Goal: Information Seeking & Learning: Learn about a topic

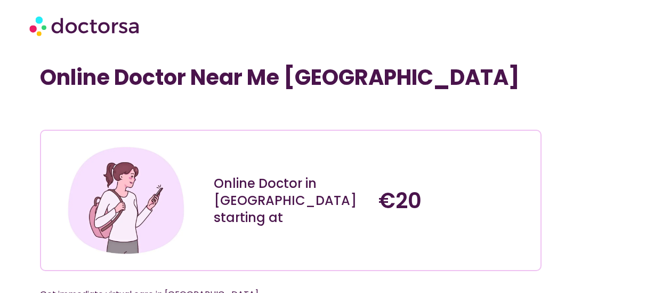
scroll to position [165, 0]
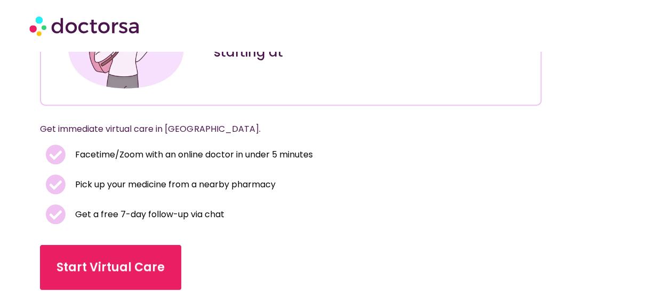
click at [193, 130] on p "Get immediate virtual care in [GEOGRAPHIC_DATA]." at bounding box center [277, 129] width 475 height 15
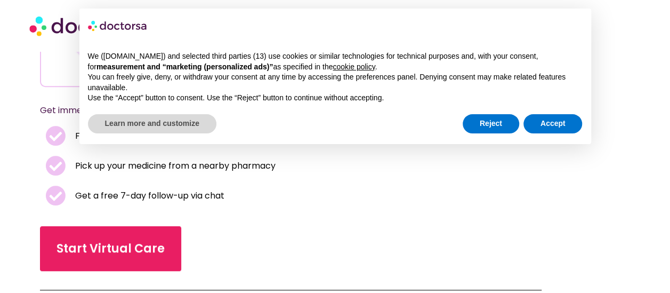
scroll to position [172, 0]
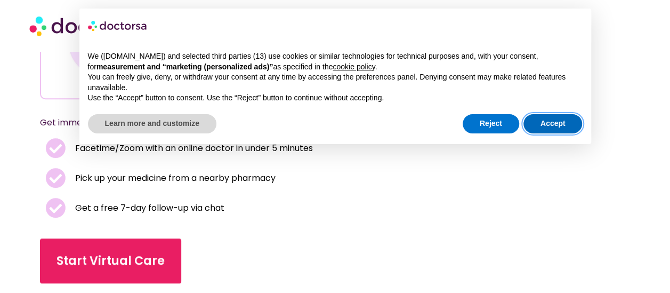
click at [533, 121] on button "Accept" at bounding box center [552, 123] width 59 height 19
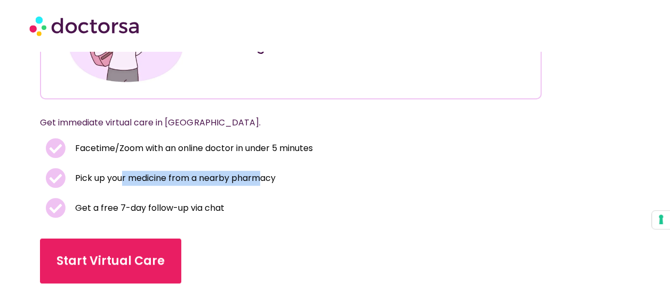
drag, startPoint x: 122, startPoint y: 181, endPoint x: 260, endPoint y: 181, distance: 138.6
click at [260, 181] on span "Pick up your medicine from a nearby pharmacy" at bounding box center [173, 178] width 203 height 15
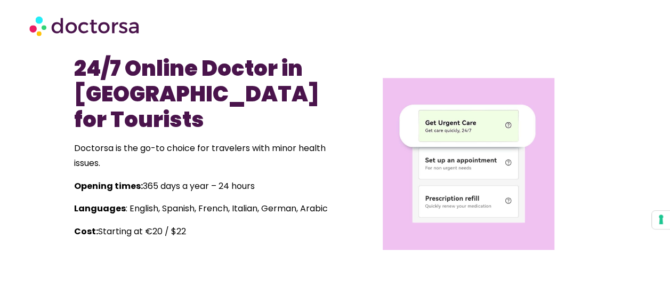
scroll to position [451, 0]
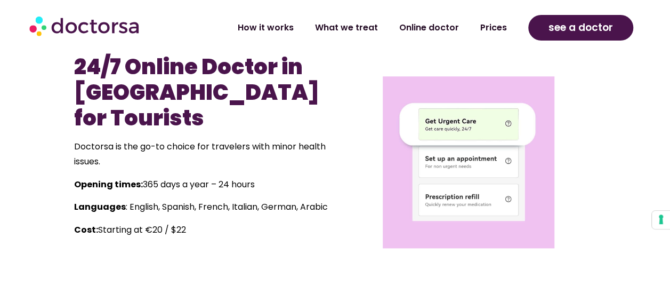
drag, startPoint x: 260, startPoint y: 181, endPoint x: 204, endPoint y: 166, distance: 58.4
click at [204, 166] on div "24/7 Online Doctor in [GEOGRAPHIC_DATA] for Tourists Doctorsa is the go-to choi…" at bounding box center [202, 145] width 256 height 183
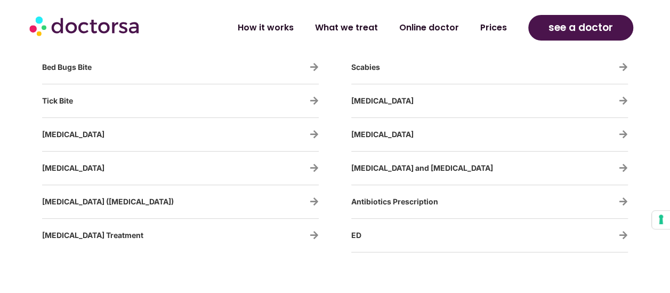
scroll to position [2071, 0]
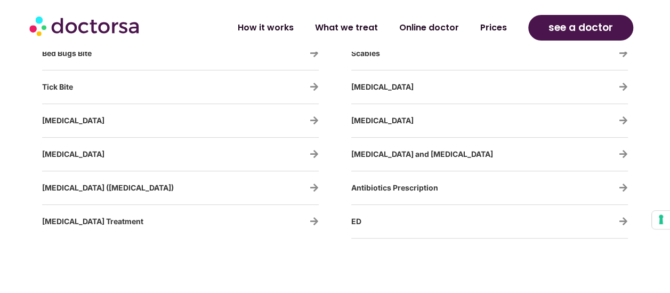
drag, startPoint x: 401, startPoint y: 147, endPoint x: 269, endPoint y: 240, distance: 161.5
click at [269, 240] on div "[MEDICAL_DATA] [MEDICAL_DATA] [MEDICAL_DATA] [MEDICAL_DATA] [MEDICAL_DATA] [MED…" at bounding box center [181, 36] width 288 height 414
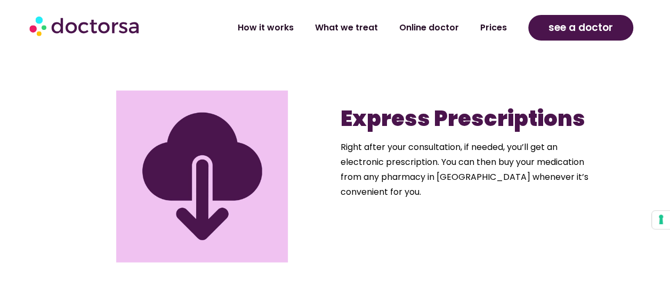
scroll to position [1160, 0]
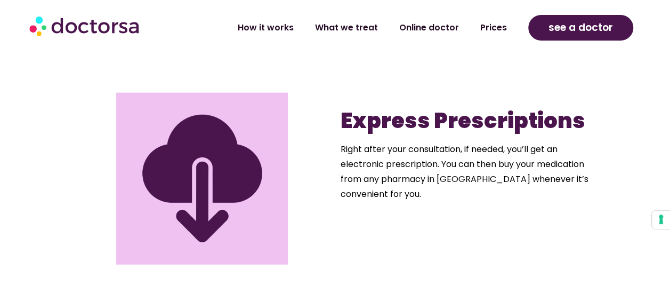
click at [357, 122] on b "Express Prescriptions" at bounding box center [463, 121] width 245 height 30
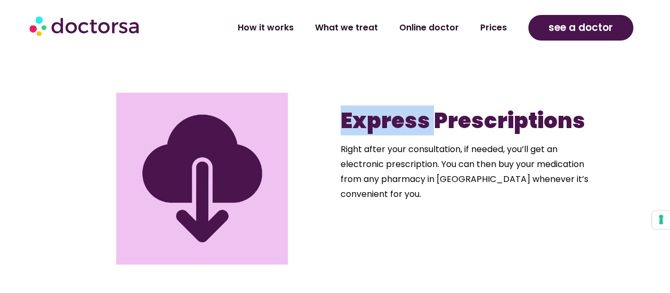
click at [357, 122] on b "Express Prescriptions" at bounding box center [463, 121] width 245 height 30
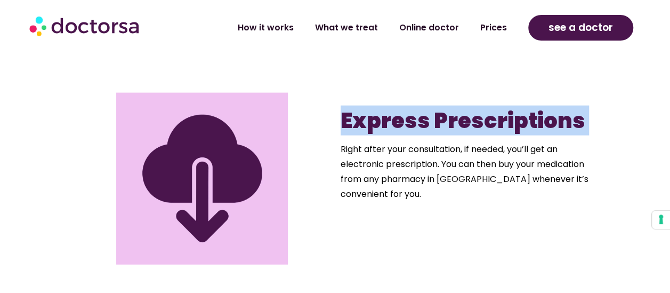
click at [357, 122] on b "Express Prescriptions" at bounding box center [463, 121] width 245 height 30
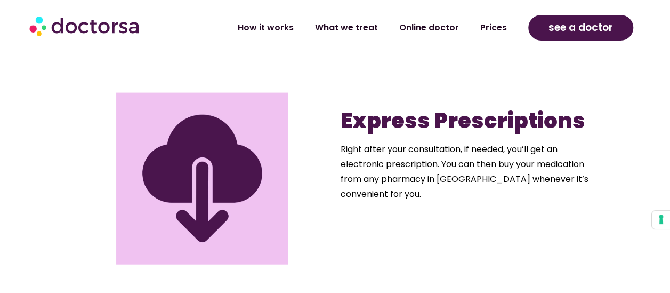
click at [434, 164] on p "Right after your consultation, if needed, you’ll get an electronic prescription…" at bounding box center [469, 172] width 256 height 60
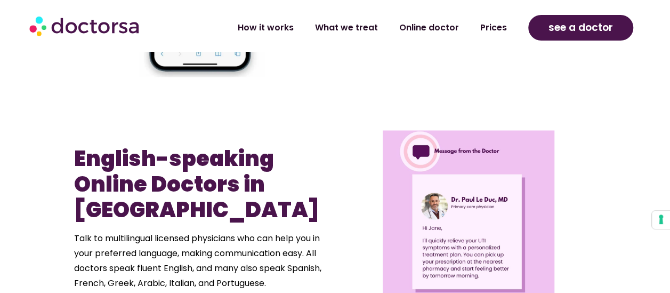
scroll to position [896, 0]
